Goal: Find specific page/section: Find specific page/section

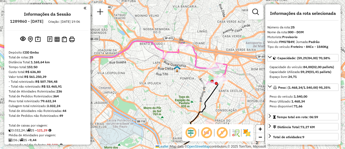
select select "**********"
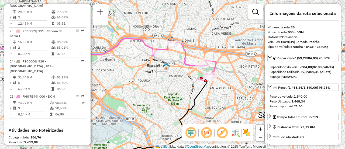
drag, startPoint x: 219, startPoint y: 45, endPoint x: 208, endPoint y: 42, distance: 11.1
click at [208, 42] on div "Janela de atendimento Grade de atendimento Capacidade Transportadoras Veículos …" at bounding box center [172, 74] width 345 height 149
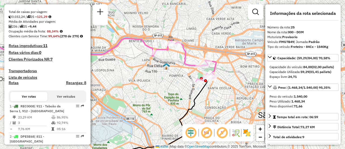
scroll to position [185, 0]
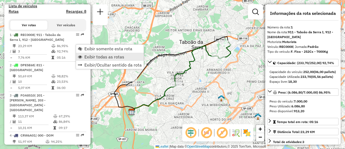
click at [97, 57] on span "Exibir todas as rotas" at bounding box center [104, 57] width 40 height 4
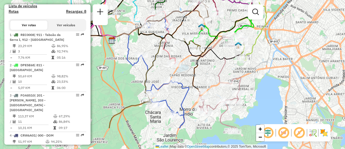
drag, startPoint x: 216, startPoint y: 106, endPoint x: 215, endPoint y: 70, distance: 35.6
click at [215, 70] on div "Janela de atendimento Grade de atendimento Capacidade Transportadoras Veículos …" at bounding box center [172, 74] width 345 height 149
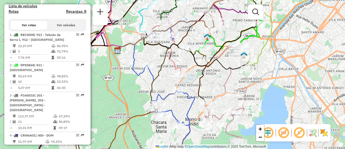
drag, startPoint x: 245, startPoint y: 64, endPoint x: 251, endPoint y: 74, distance: 11.5
click at [251, 74] on div "Janela de atendimento Grade de atendimento Capacidade Transportadoras Veículos …" at bounding box center [172, 74] width 345 height 149
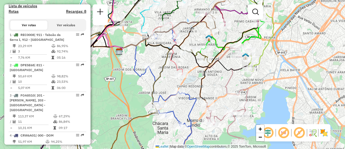
click at [242, 79] on div "Janela de atendimento Grade de atendimento Capacidade Transportadoras Veículos …" at bounding box center [172, 74] width 345 height 149
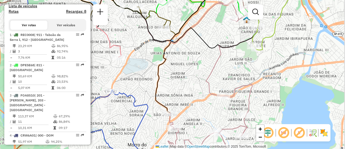
drag, startPoint x: 239, startPoint y: 80, endPoint x: 233, endPoint y: 66, distance: 14.7
click at [233, 67] on div "Janela de atendimento Grade de atendimento Capacidade Transportadoras Veículos …" at bounding box center [172, 74] width 345 height 149
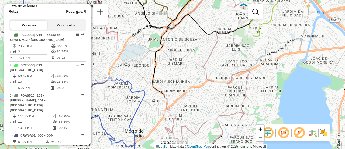
drag, startPoint x: 234, startPoint y: 70, endPoint x: 232, endPoint y: 55, distance: 15.8
click at [232, 55] on div "Janela de atendimento Grade de atendimento Capacidade Transportadoras Veículos …" at bounding box center [172, 74] width 345 height 149
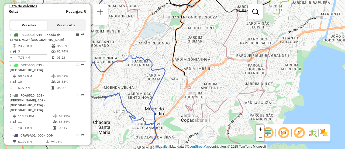
drag, startPoint x: 193, startPoint y: 74, endPoint x: 192, endPoint y: 63, distance: 10.8
click at [213, 53] on div "Janela de atendimento Grade de atendimento Capacidade Transportadoras Veículos …" at bounding box center [172, 74] width 345 height 149
